Goal: Transaction & Acquisition: Purchase product/service

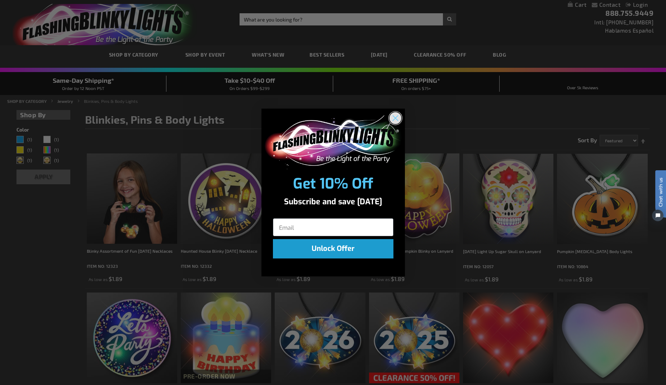
click at [395, 118] on icon "Close dialog" at bounding box center [395, 118] width 5 height 5
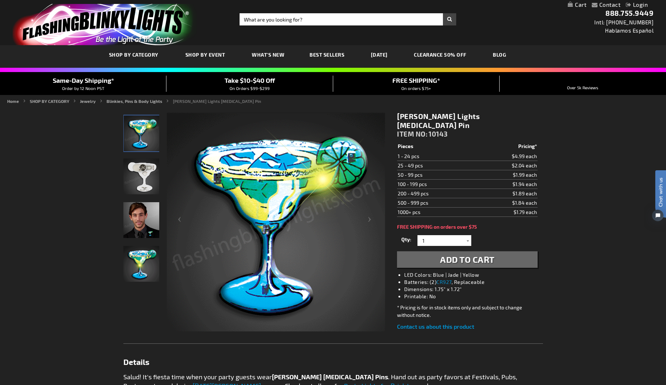
click at [145, 179] on img "Light Up Margarita LED Pin" at bounding box center [141, 177] width 36 height 36
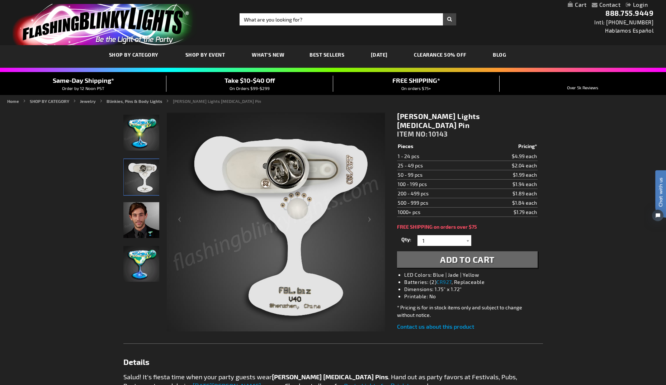
click at [146, 136] on img "Light Up Margarita LED Pin" at bounding box center [141, 133] width 36 height 36
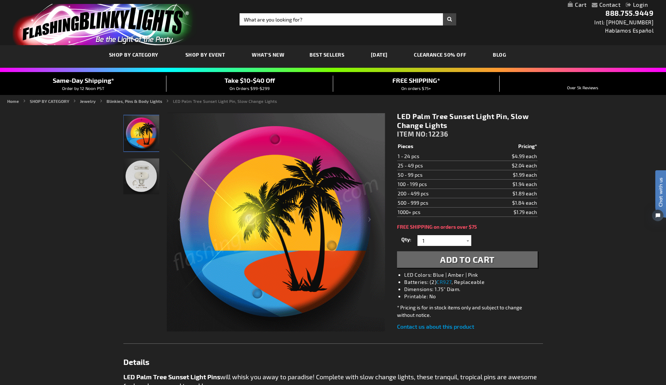
click at [138, 182] on img "LED Palm Tree Sunset Light Pin, Slow Change Lights" at bounding box center [141, 177] width 36 height 36
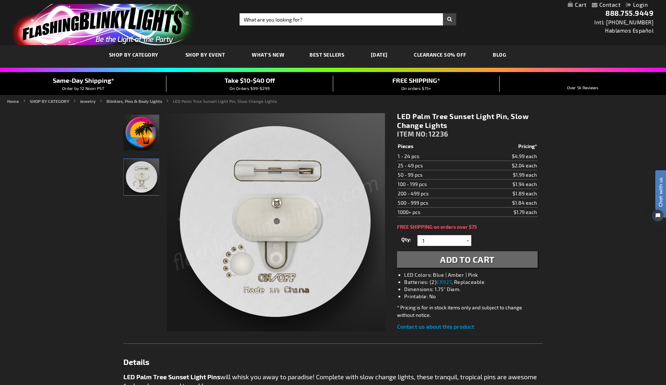
click at [141, 131] on img "LED Palm Tree Sunset Light Pin, Slow Change Lights" at bounding box center [141, 133] width 36 height 36
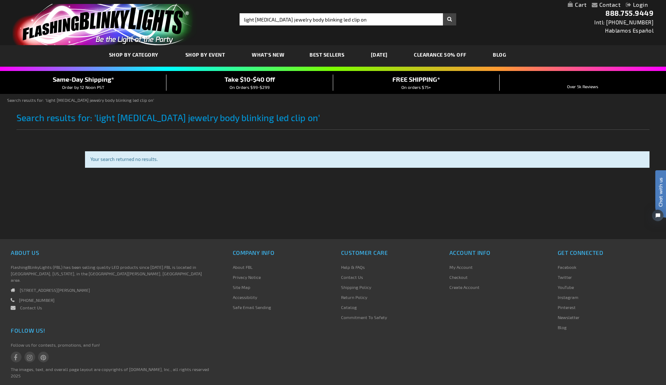
click at [205, 163] on div "Your search returned no results." at bounding box center [367, 159] width 565 height 17
click at [163, 159] on div "Your search returned no results." at bounding box center [367, 160] width 554 height 6
drag, startPoint x: 255, startPoint y: 119, endPoint x: 280, endPoint y: 122, distance: 24.3
click at [280, 122] on span "Search results for: 'light [MEDICAL_DATA] jewelry body blinking led clip on'" at bounding box center [169, 117] width 304 height 11
copy span "clip on"
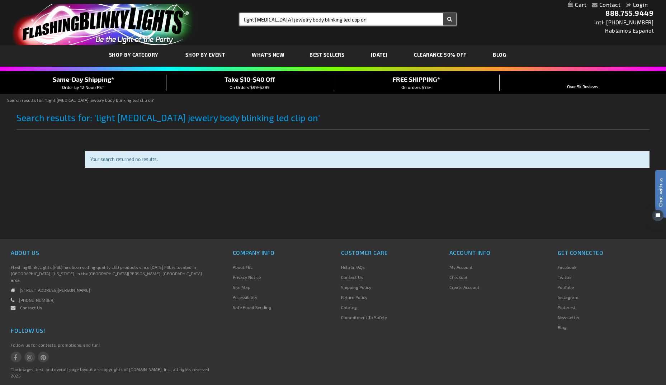
click at [277, 22] on input "light [MEDICAL_DATA] jewelry body blinking led clip on" at bounding box center [348, 19] width 217 height 12
paste input "text"
type input "clip on"
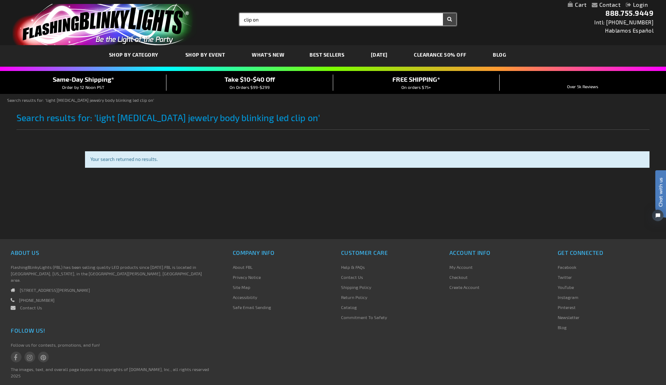
click at [443, 13] on button "Search" at bounding box center [449, 19] width 13 height 12
